Goal: Transaction & Acquisition: Purchase product/service

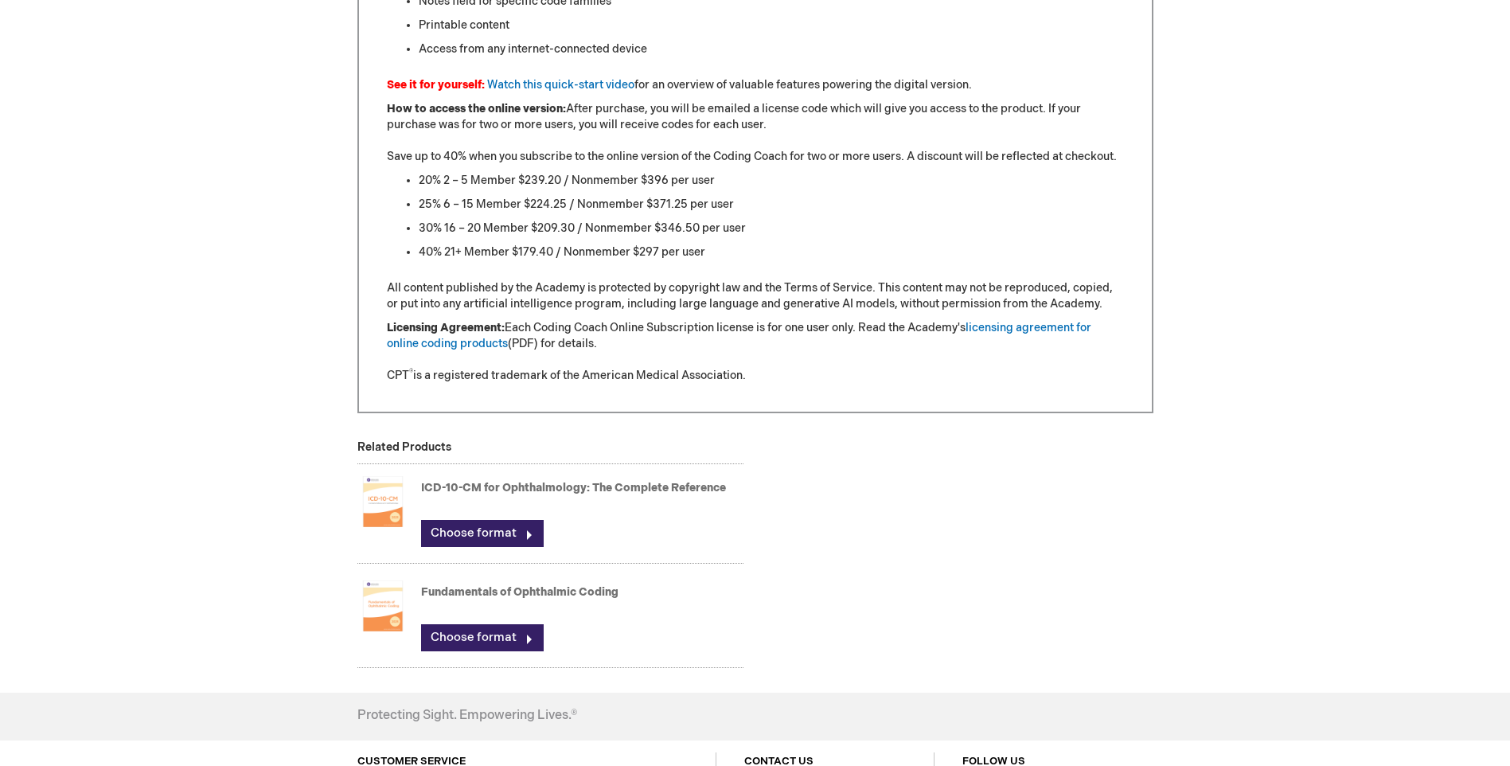
scroll to position [1612, 0]
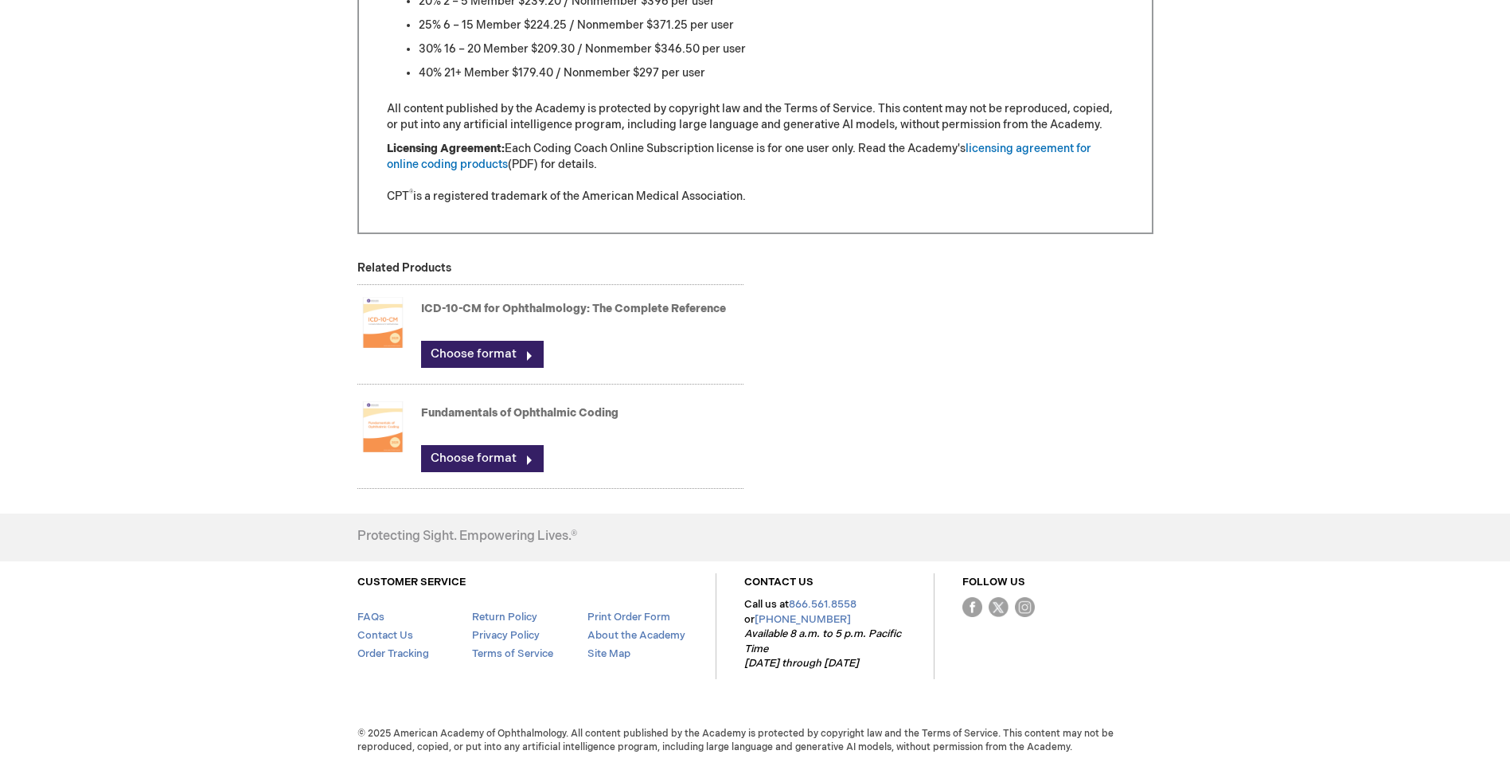
click at [359, 424] on img at bounding box center [382, 427] width 51 height 64
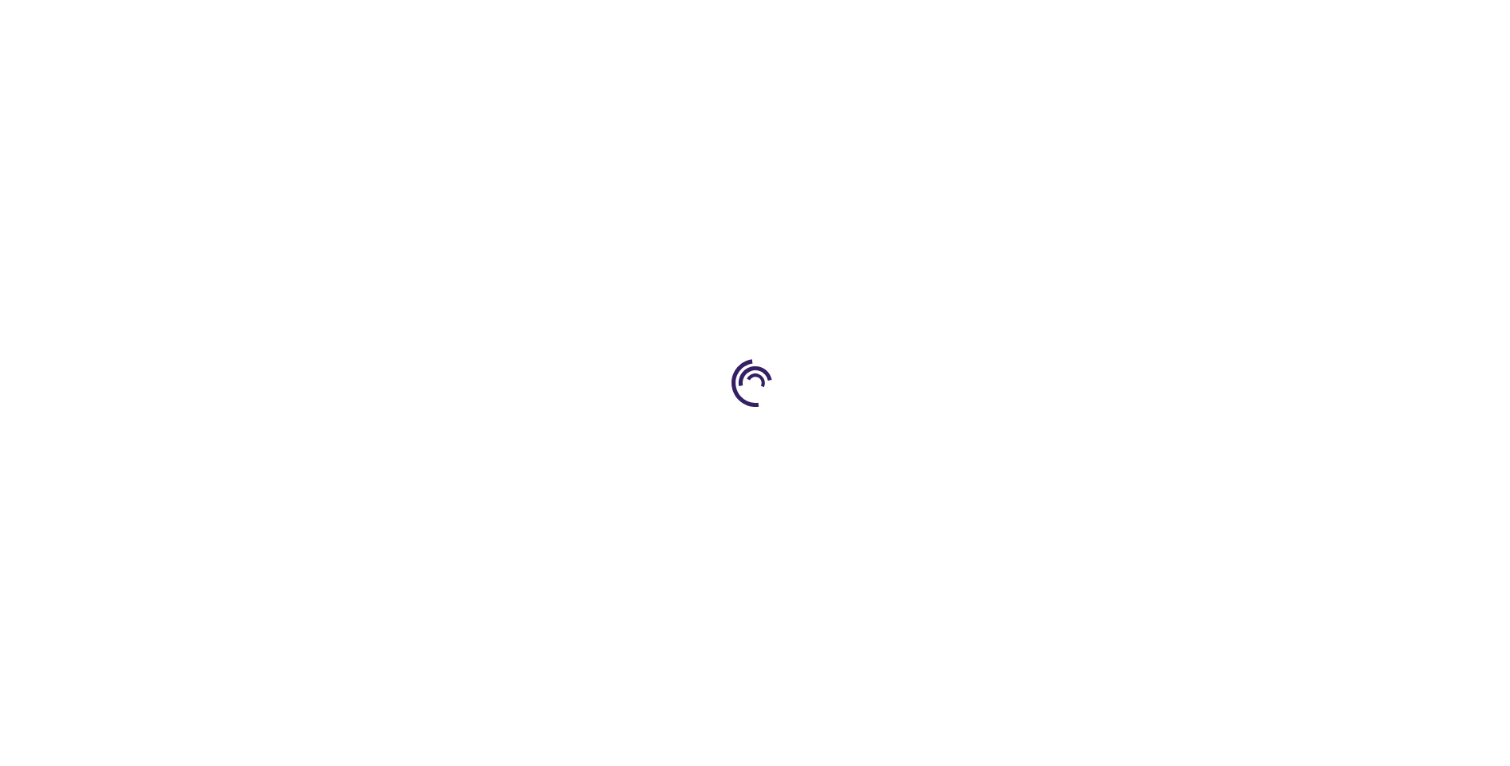
type input "0"
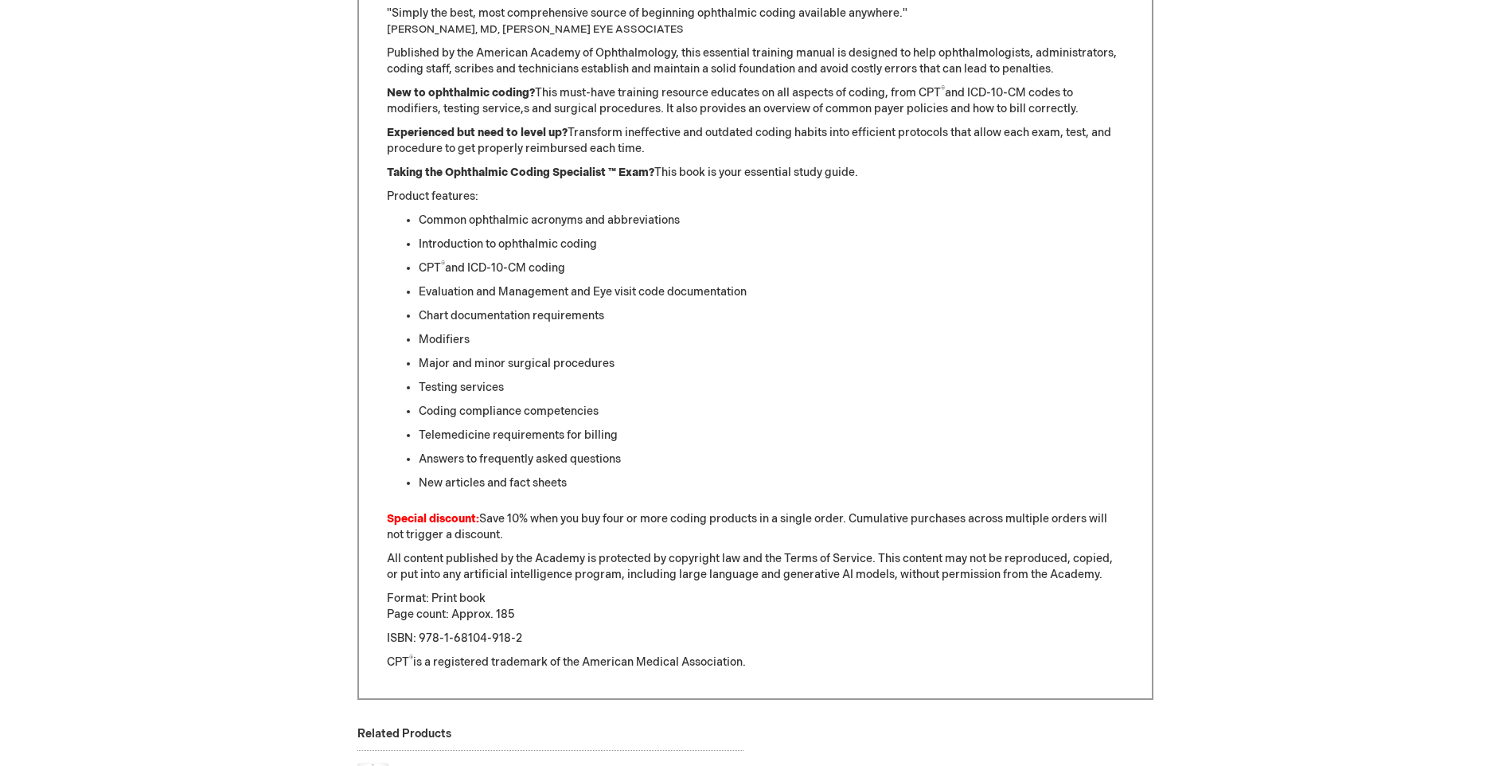
scroll to position [1035, 0]
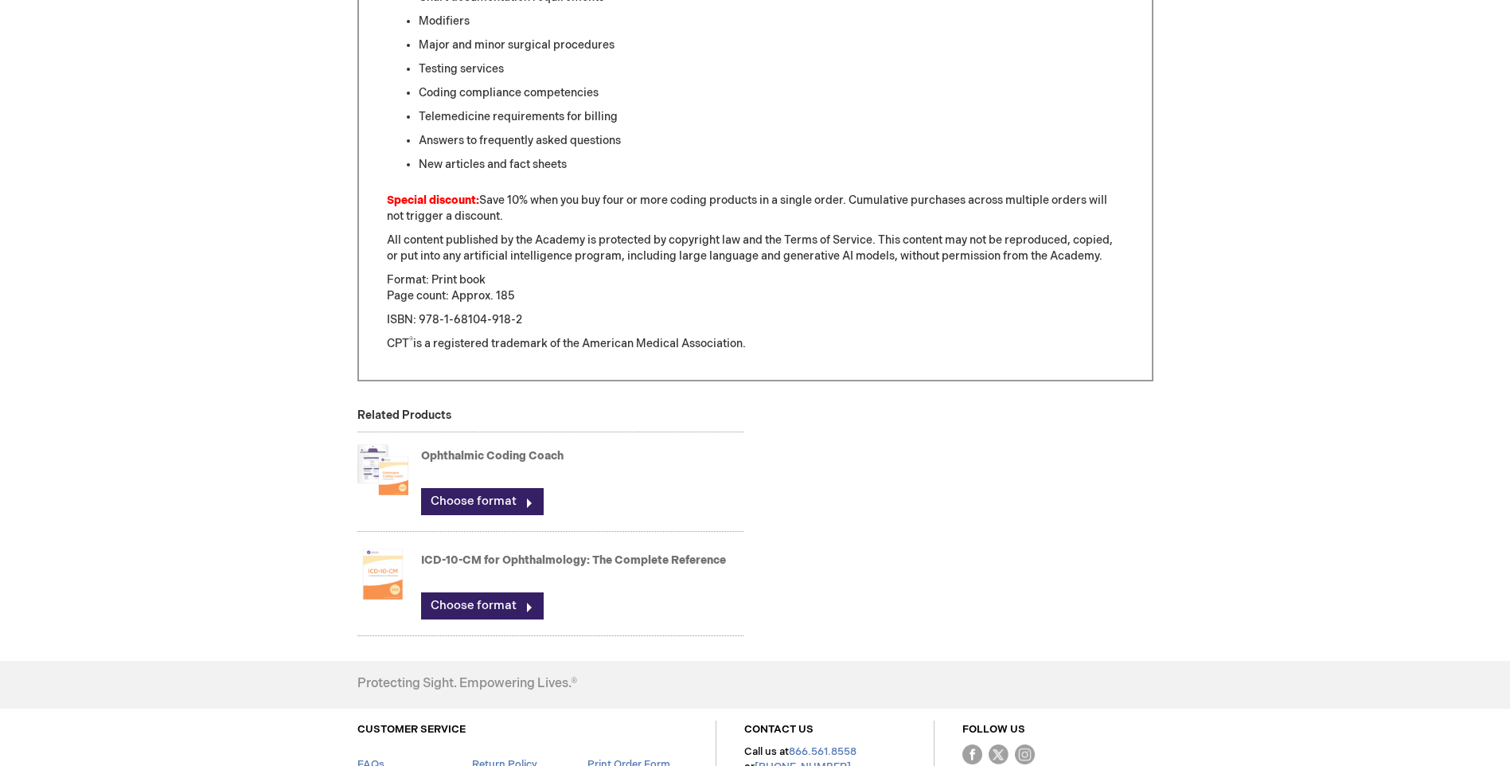
click at [377, 460] on img at bounding box center [382, 470] width 51 height 64
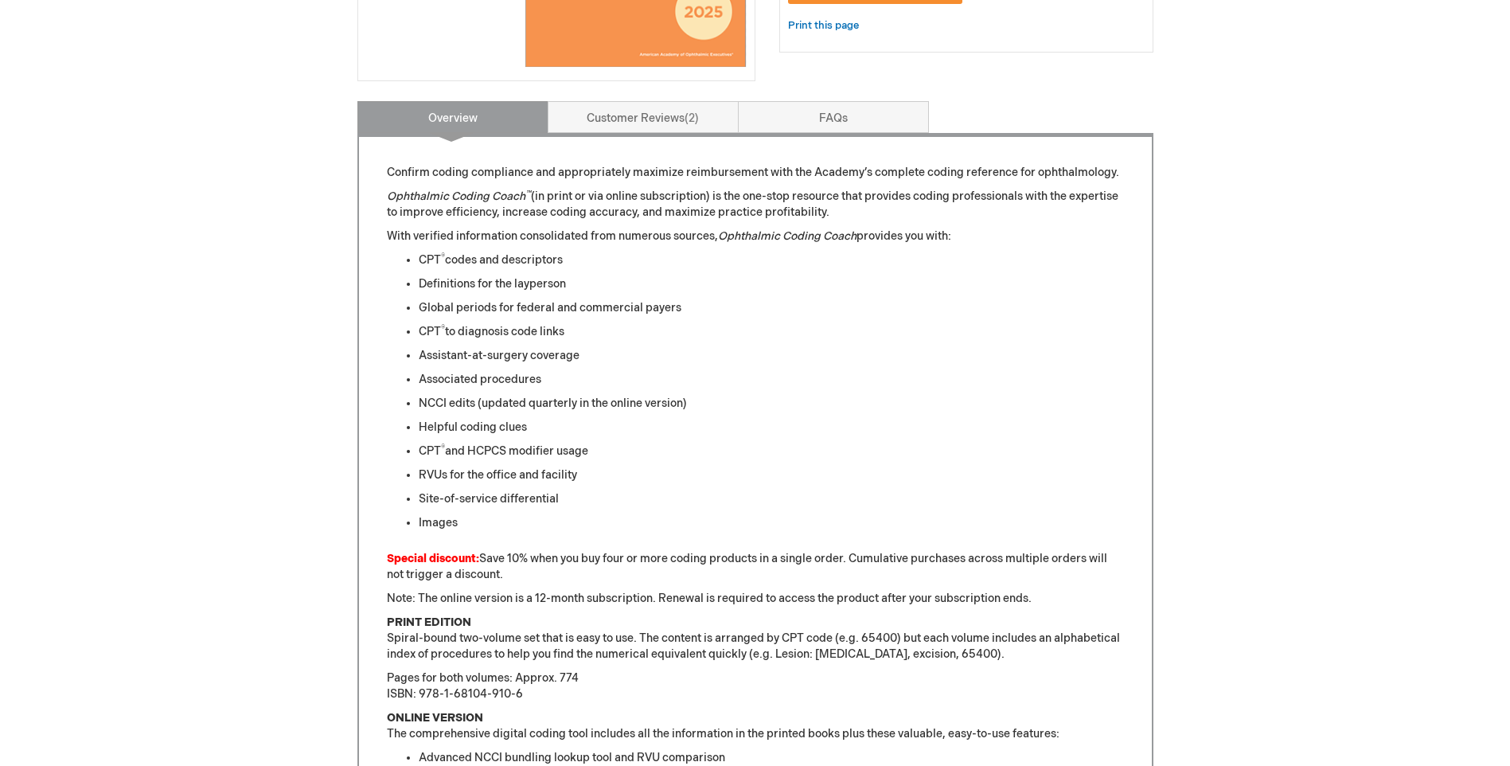
scroll to position [637, 0]
